Goal: Task Accomplishment & Management: Use online tool/utility

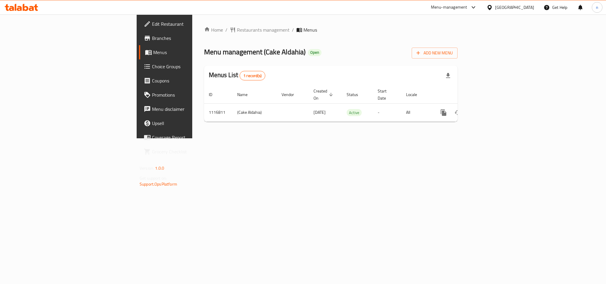
click at [139, 61] on link "Choice Groups" at bounding box center [188, 66] width 99 height 14
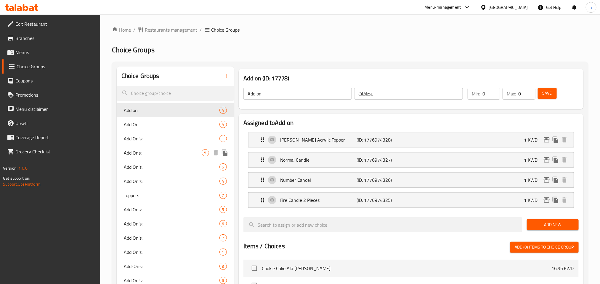
drag, startPoint x: 198, startPoint y: 152, endPoint x: 3, endPoint y: 192, distance: 199.4
click at [198, 152] on span "Add Ons:" at bounding box center [163, 152] width 78 height 7
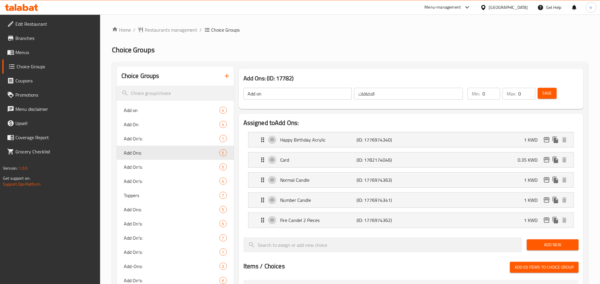
type input "Add Ons:"
type input "الاضافات :"
type input "5"
click at [30, 11] on icon at bounding box center [31, 8] width 5 height 5
